Goal: Task Accomplishment & Management: Manage account settings

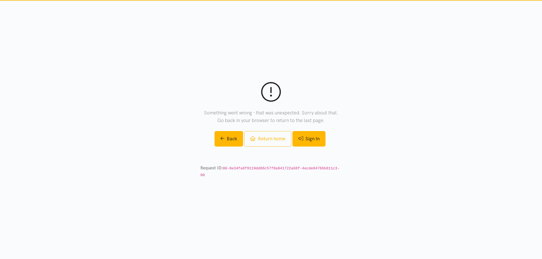
click at [297, 140] on link "Sign In" at bounding box center [308, 139] width 33 height 16
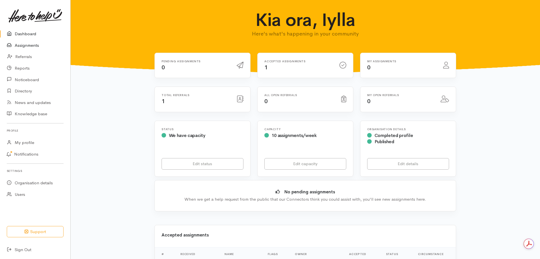
click at [36, 46] on link "Assignments" at bounding box center [35, 46] width 70 height 12
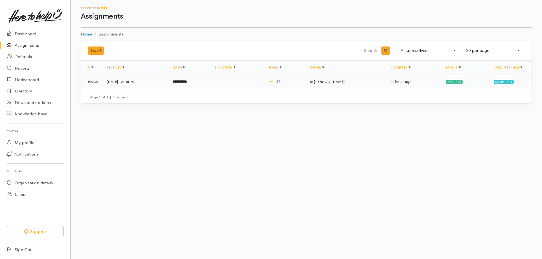
click at [211, 80] on td "**********" at bounding box center [189, 82] width 42 height 15
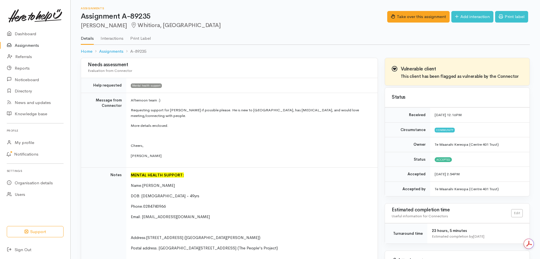
click at [108, 41] on link "Interactions" at bounding box center [112, 37] width 23 height 16
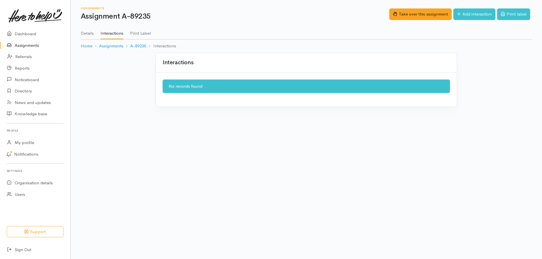
click at [86, 32] on link "Details" at bounding box center [87, 31] width 13 height 16
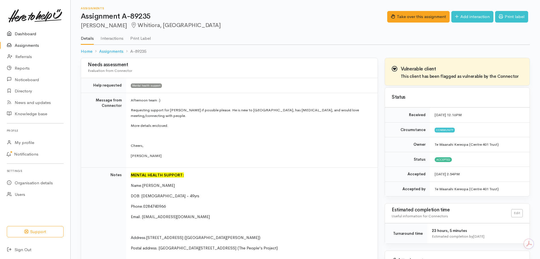
click at [28, 34] on link "Dashboard" at bounding box center [35, 34] width 70 height 12
